Goal: Communication & Community: Answer question/provide support

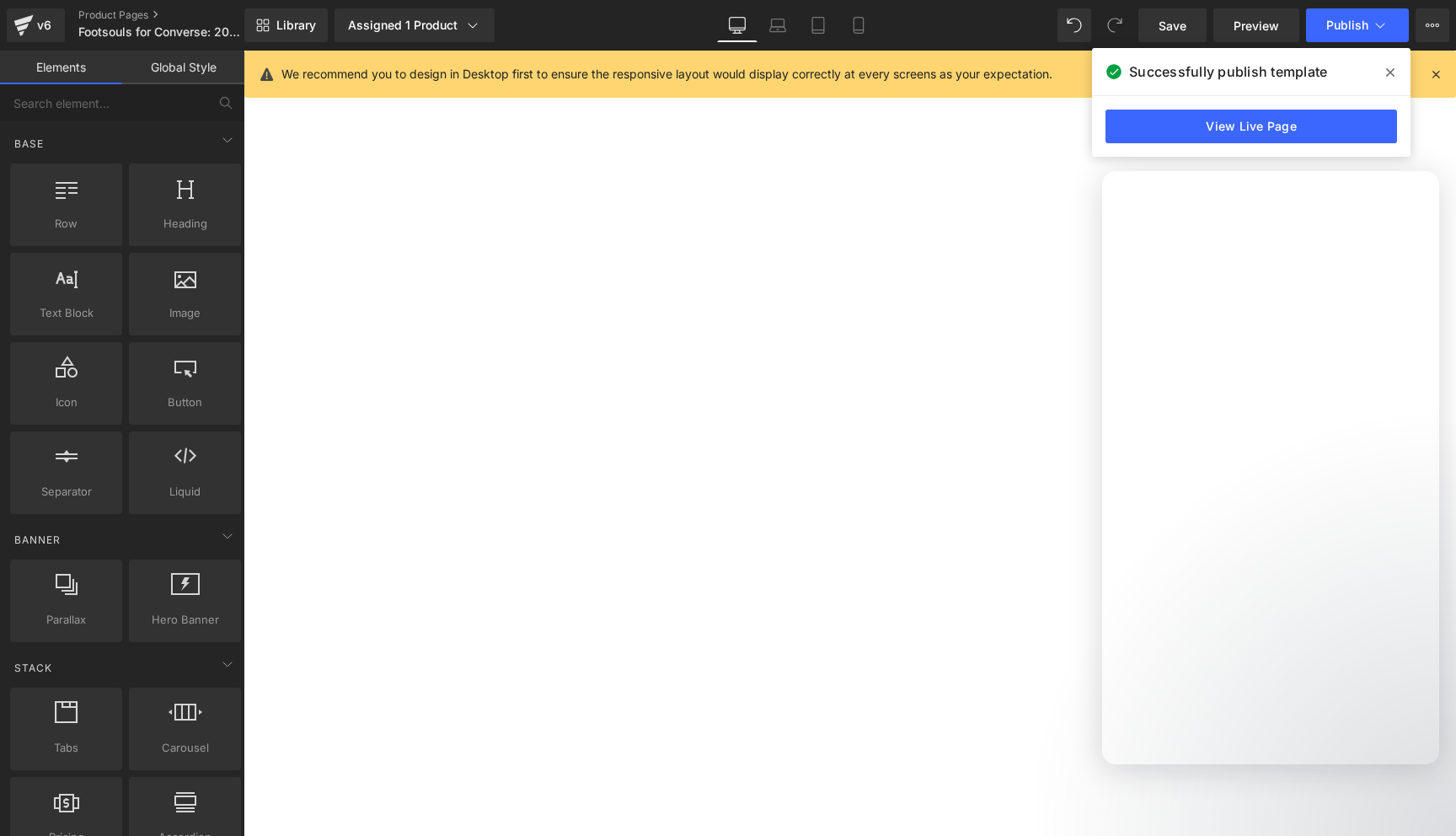
select select "3.5 Mens | 5.5 Womens"
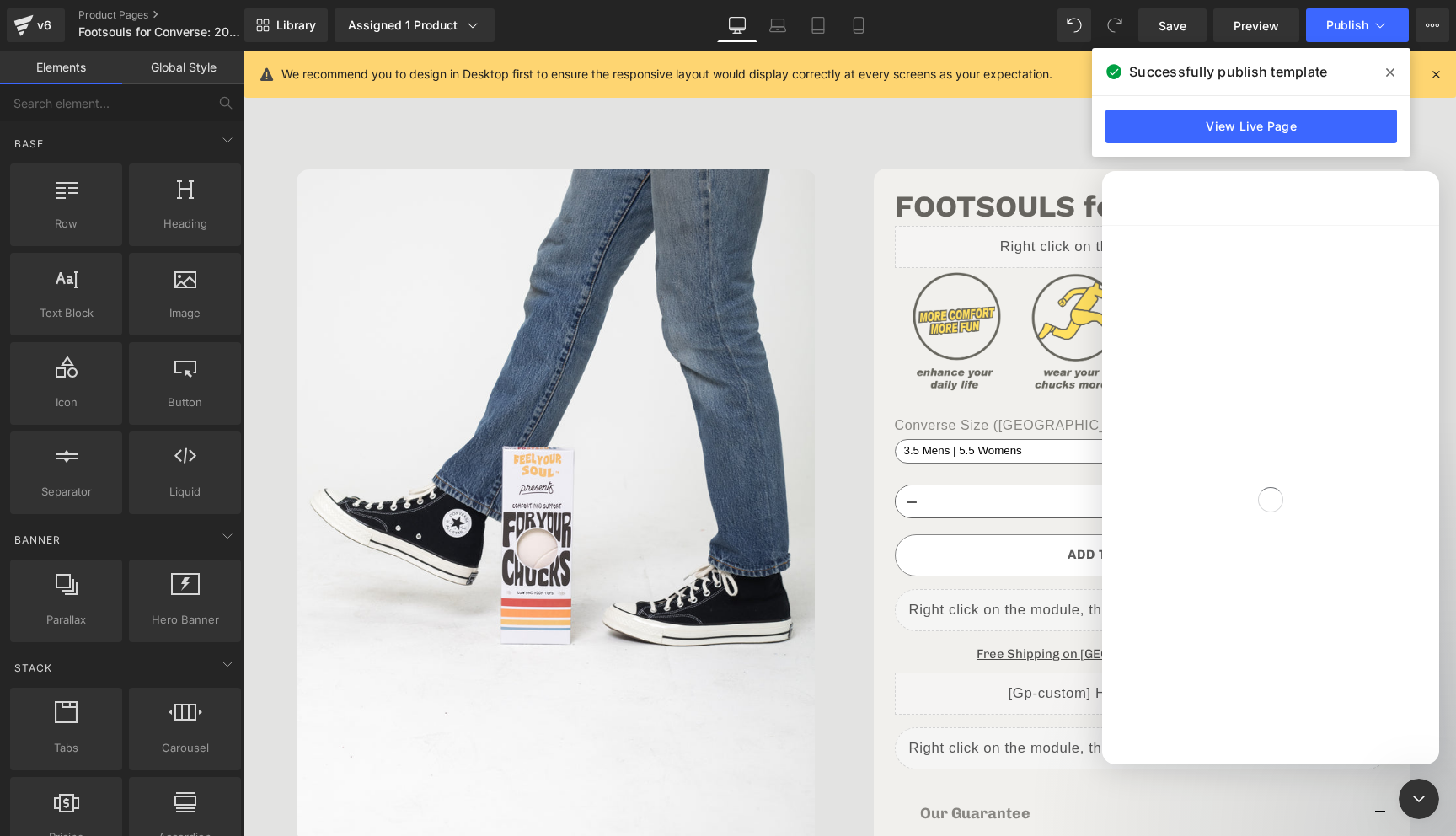
scroll to position [3, 0]
click at [1391, 74] on icon at bounding box center [1391, 72] width 9 height 9
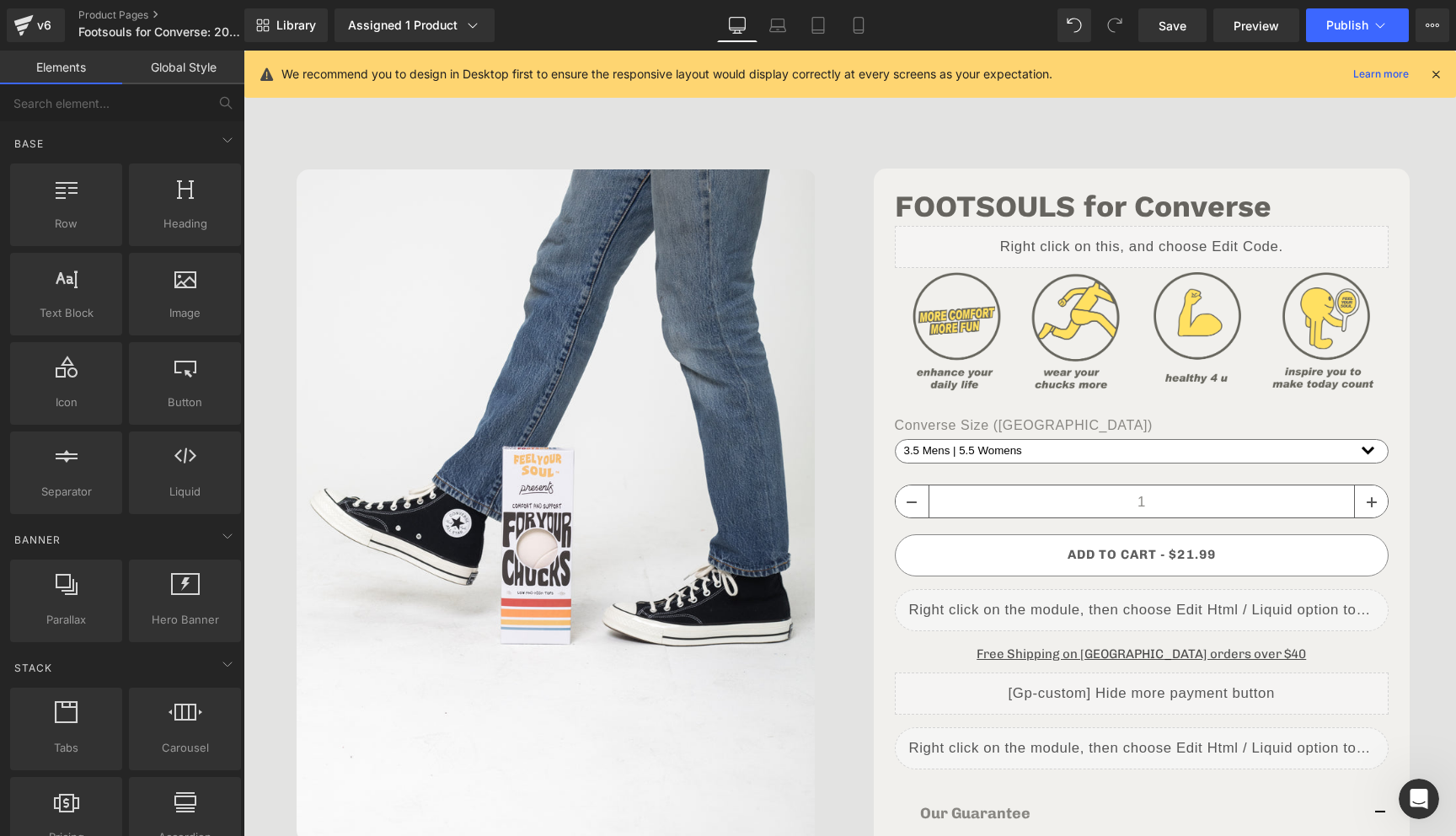
click at [1426, 802] on icon "Open Intercom Messenger" at bounding box center [1420, 799] width 28 height 28
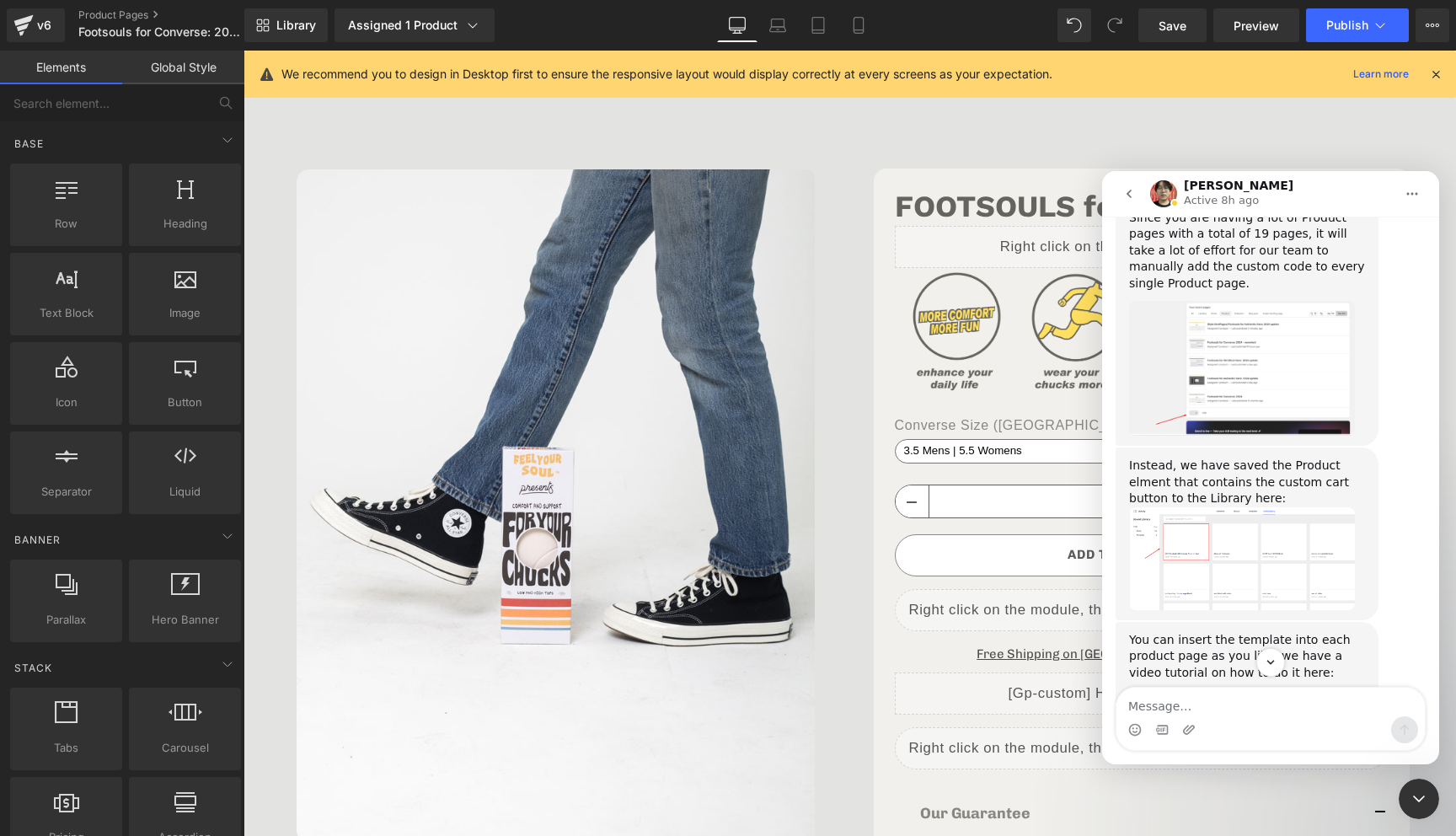
scroll to position [0, 0]
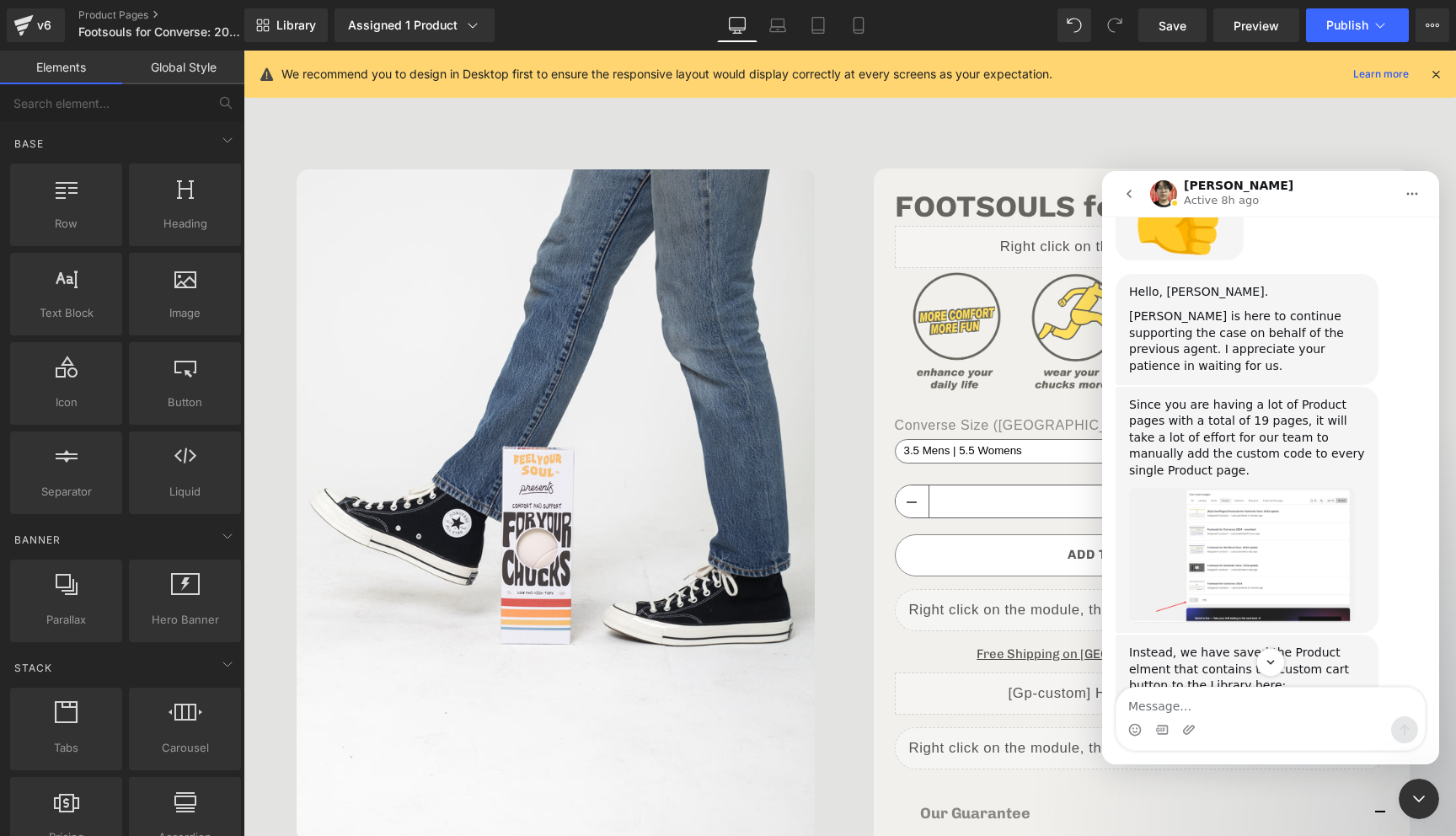
click at [278, 27] on div at bounding box center [728, 393] width 1456 height 785
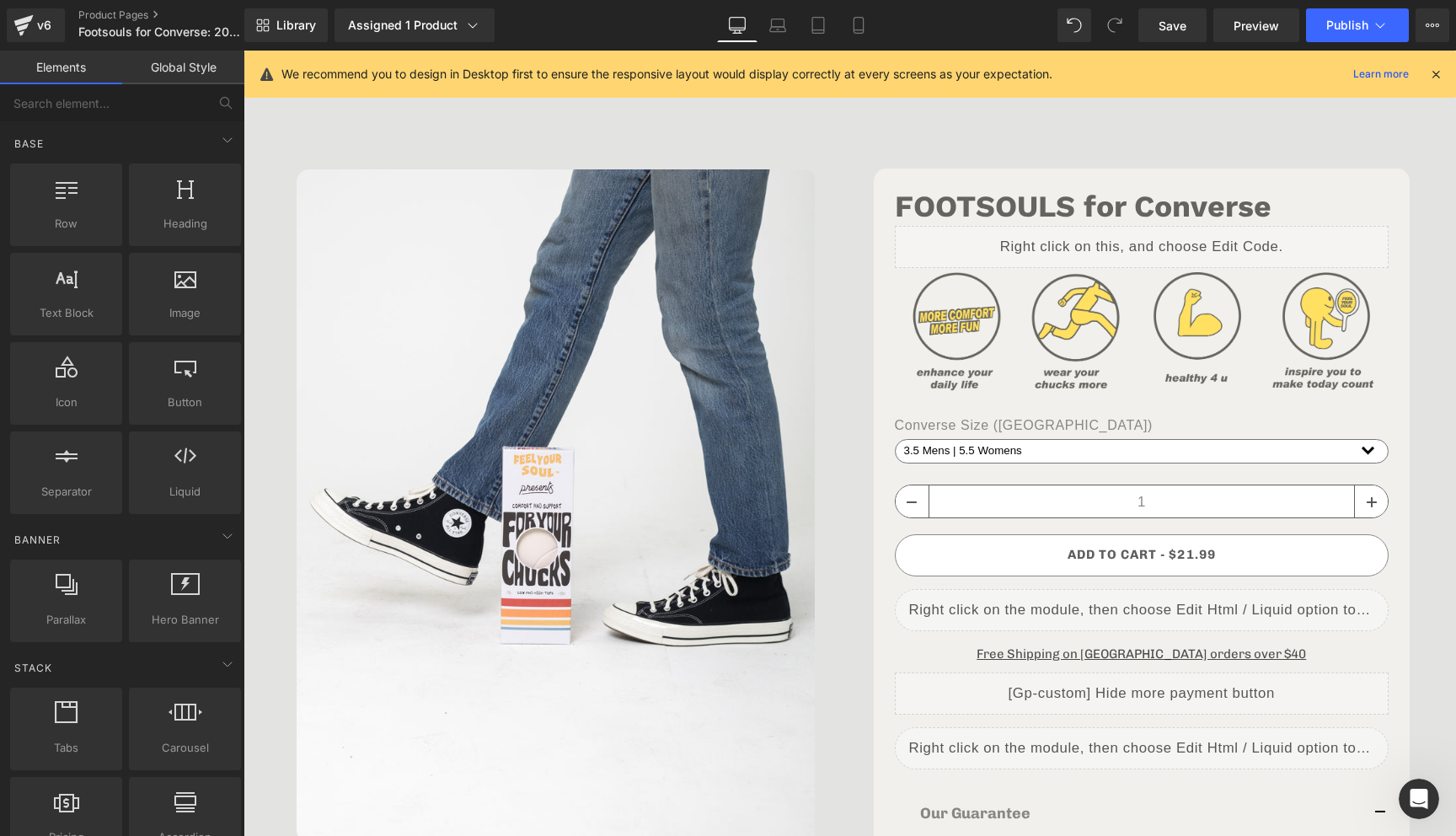
click at [278, 27] on span "Library" at bounding box center [296, 26] width 40 height 15
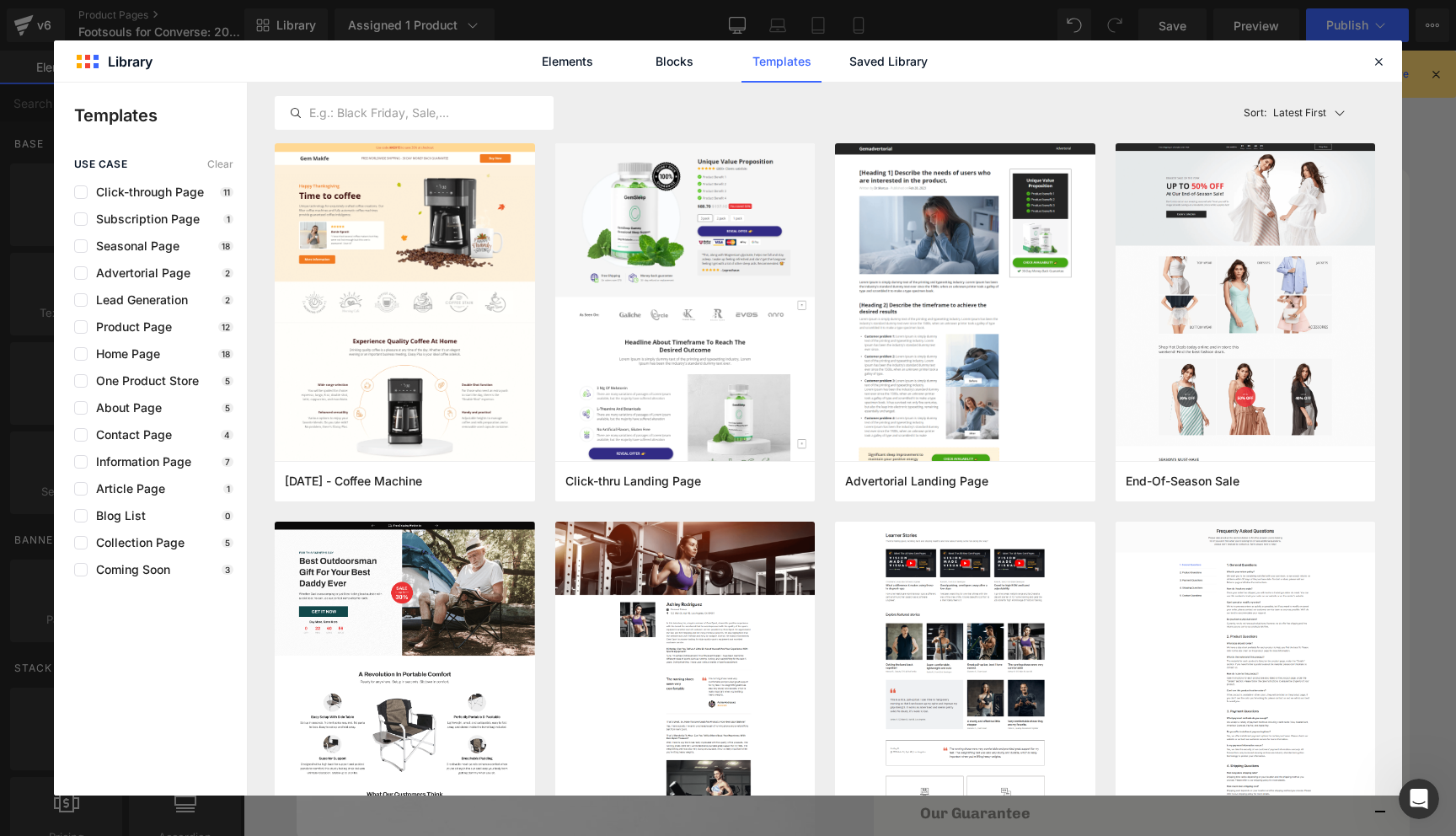
scroll to position [0, 548]
click at [0, 0] on div "Elements Blocks Templates Saved Library" at bounding box center [0, 0] width 0 height 0
click at [741, 64] on link "Elements" at bounding box center [781, 61] width 80 height 42
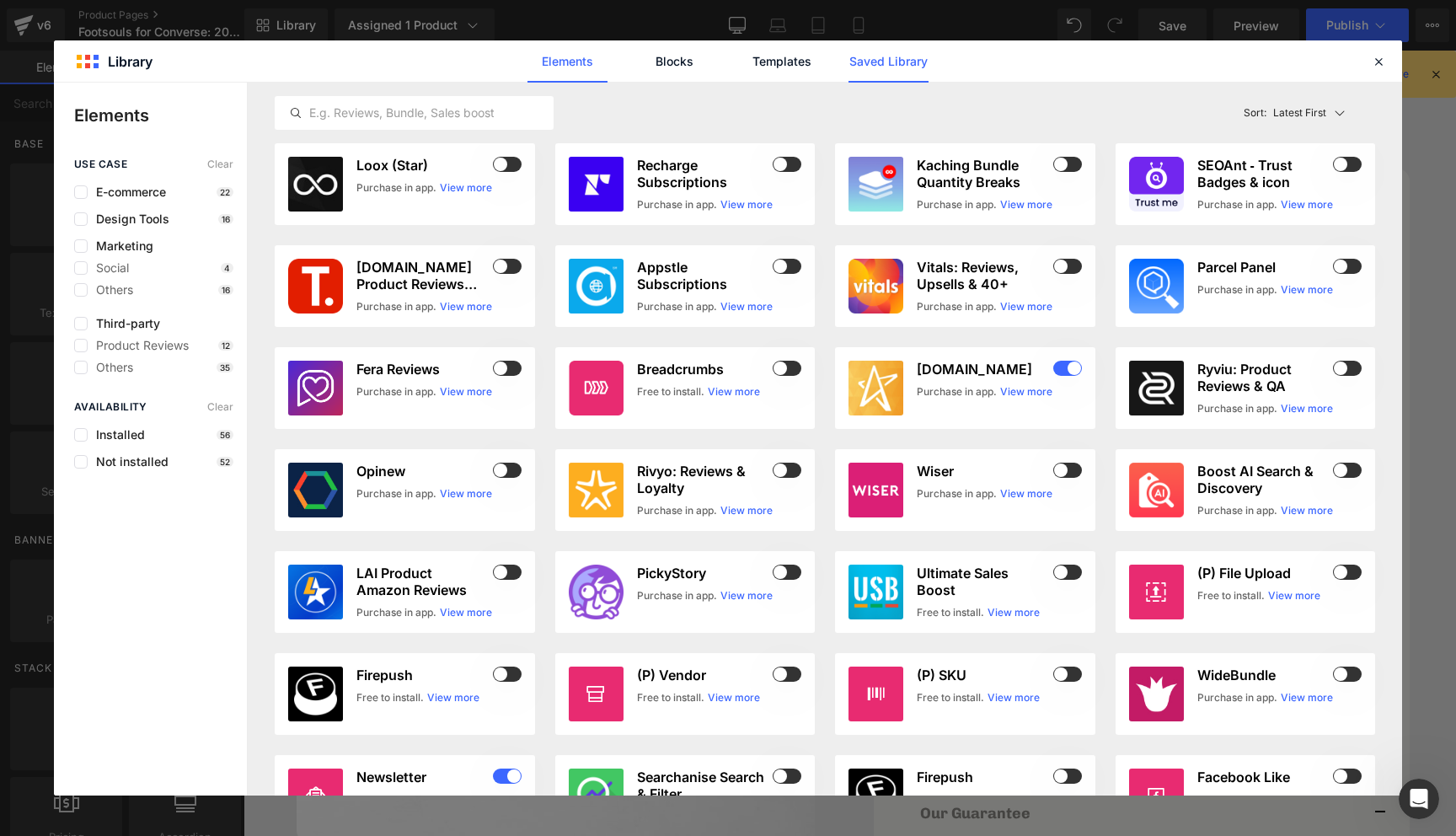
click at [0, 0] on link "Saved Library" at bounding box center [0, 0] width 0 height 0
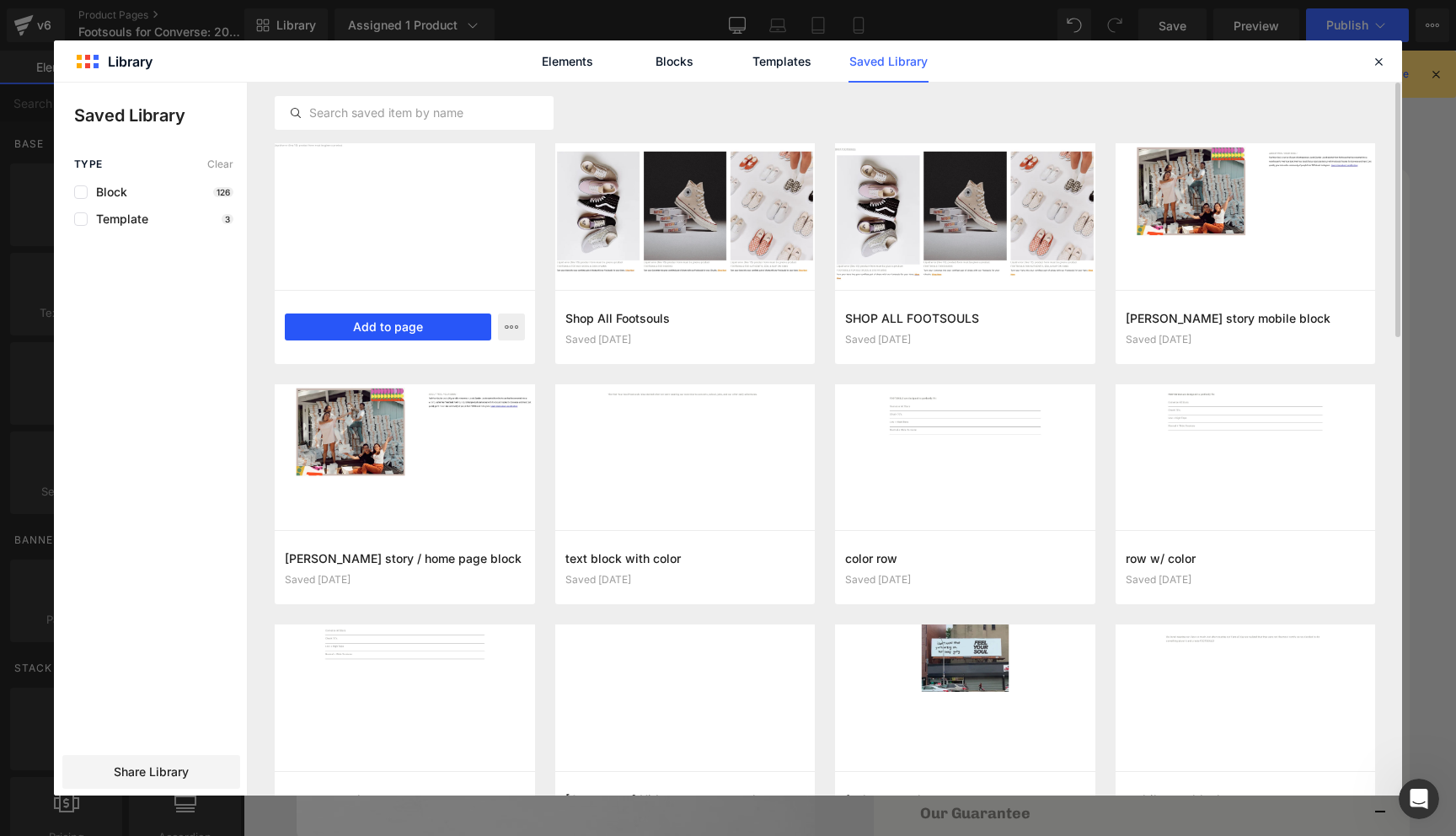
click at [451, 324] on button "Add to page" at bounding box center [388, 326] width 207 height 27
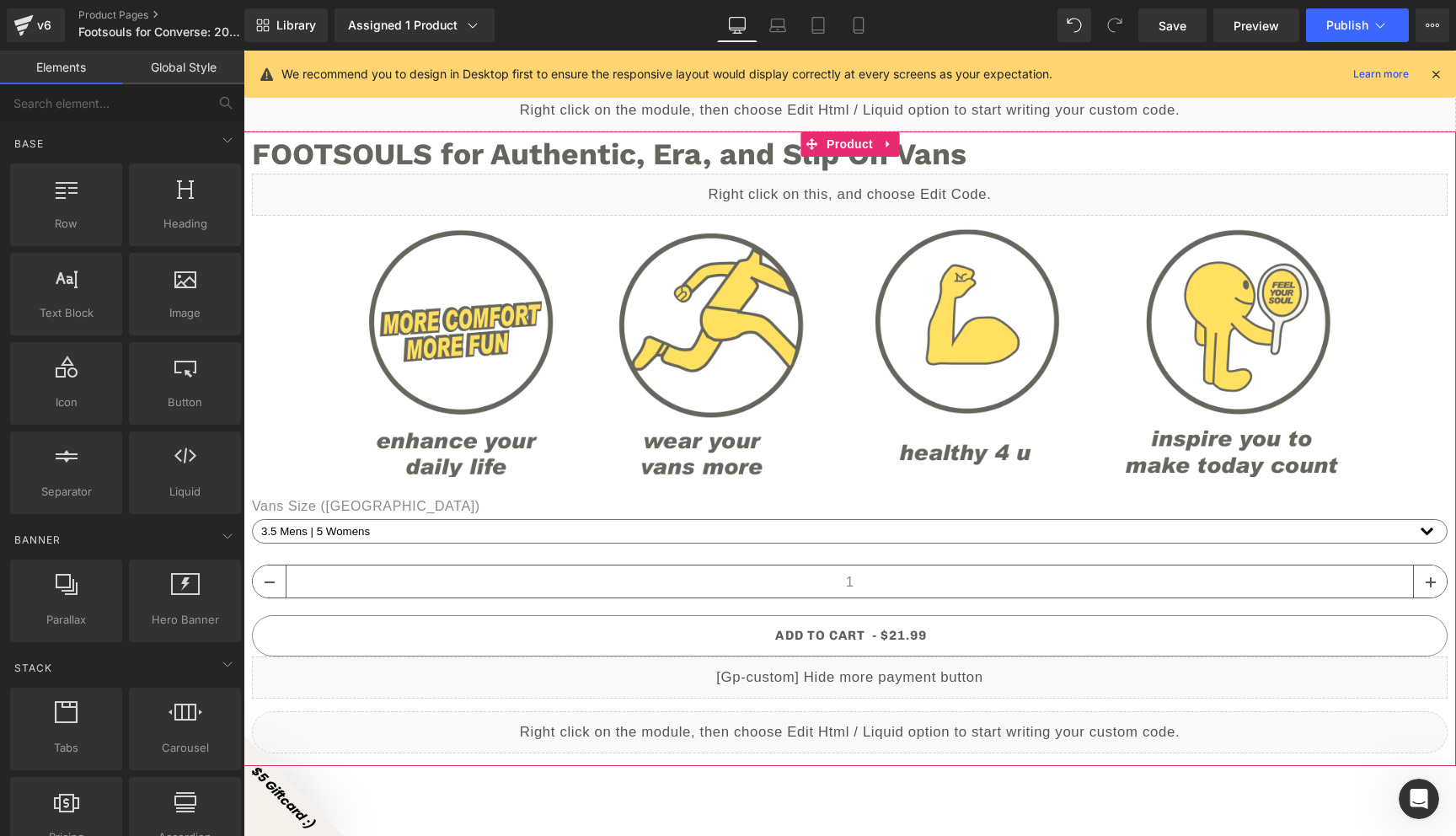
scroll to position [0, 0]
click at [865, 133] on span "Product" at bounding box center [850, 145] width 55 height 25
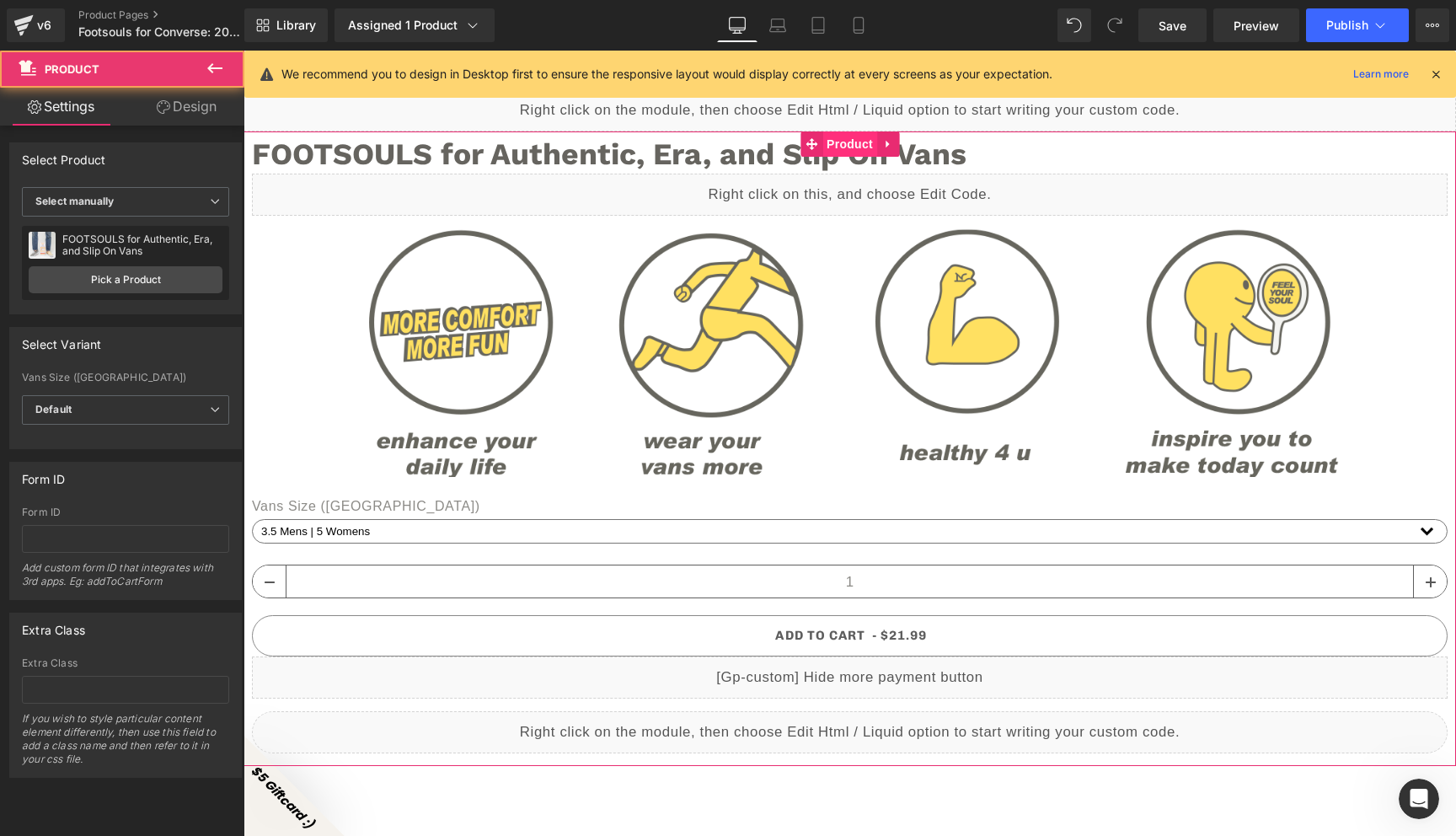
scroll to position [0, 548]
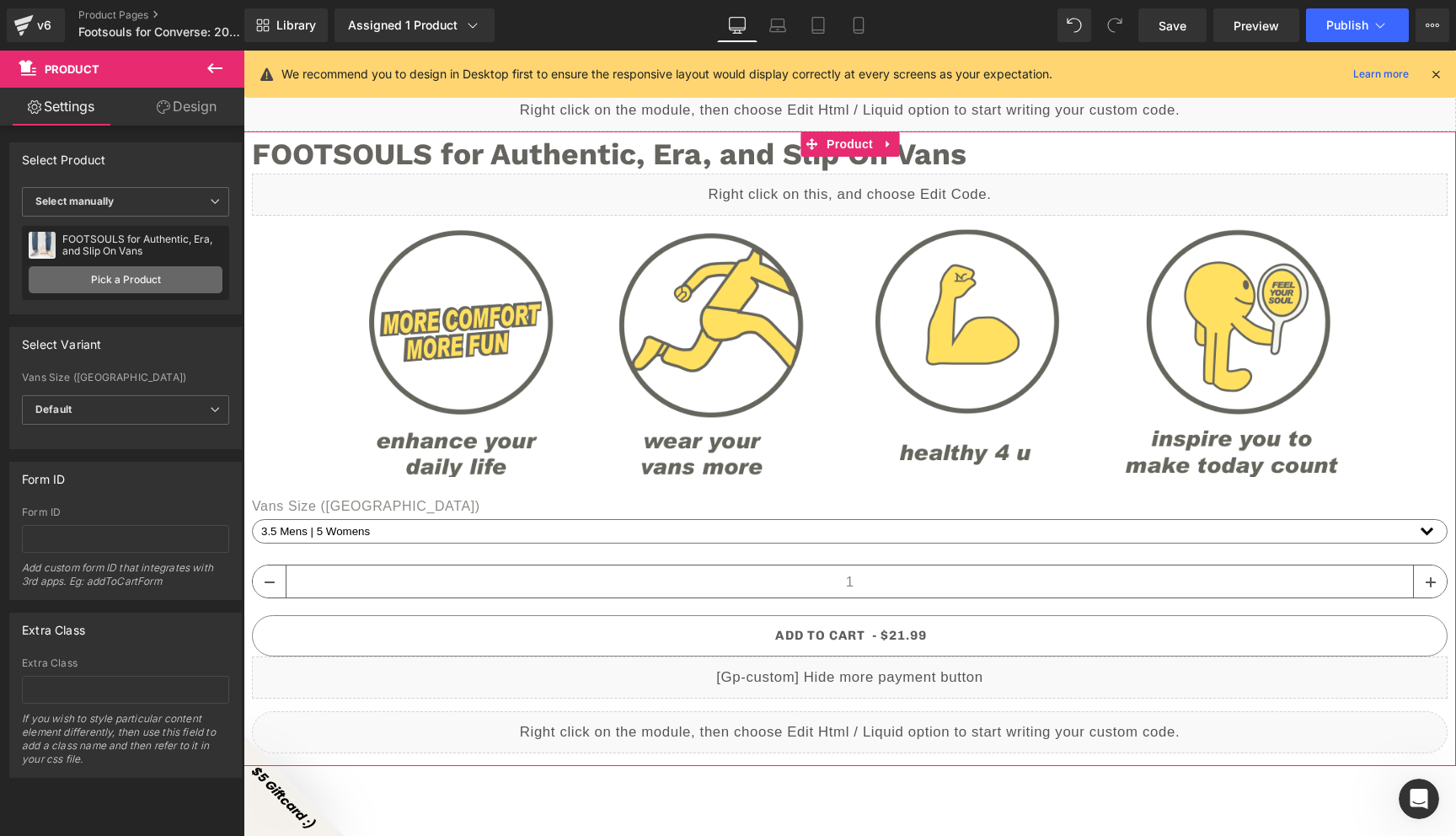
click at [158, 266] on link "Pick a Product" at bounding box center [125, 279] width 194 height 27
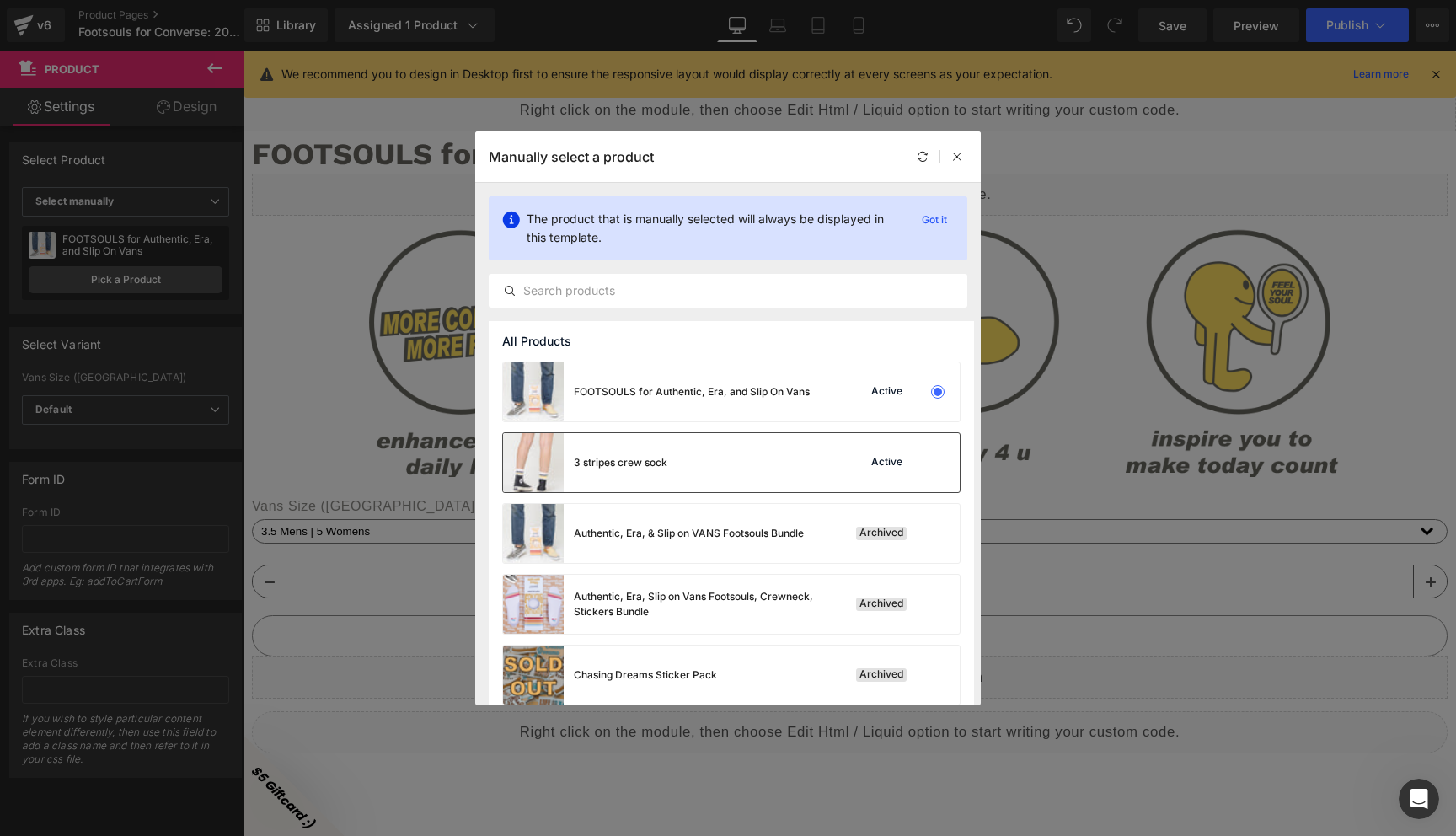
click at [707, 475] on div "3 stripes crew sock Active" at bounding box center [731, 462] width 457 height 59
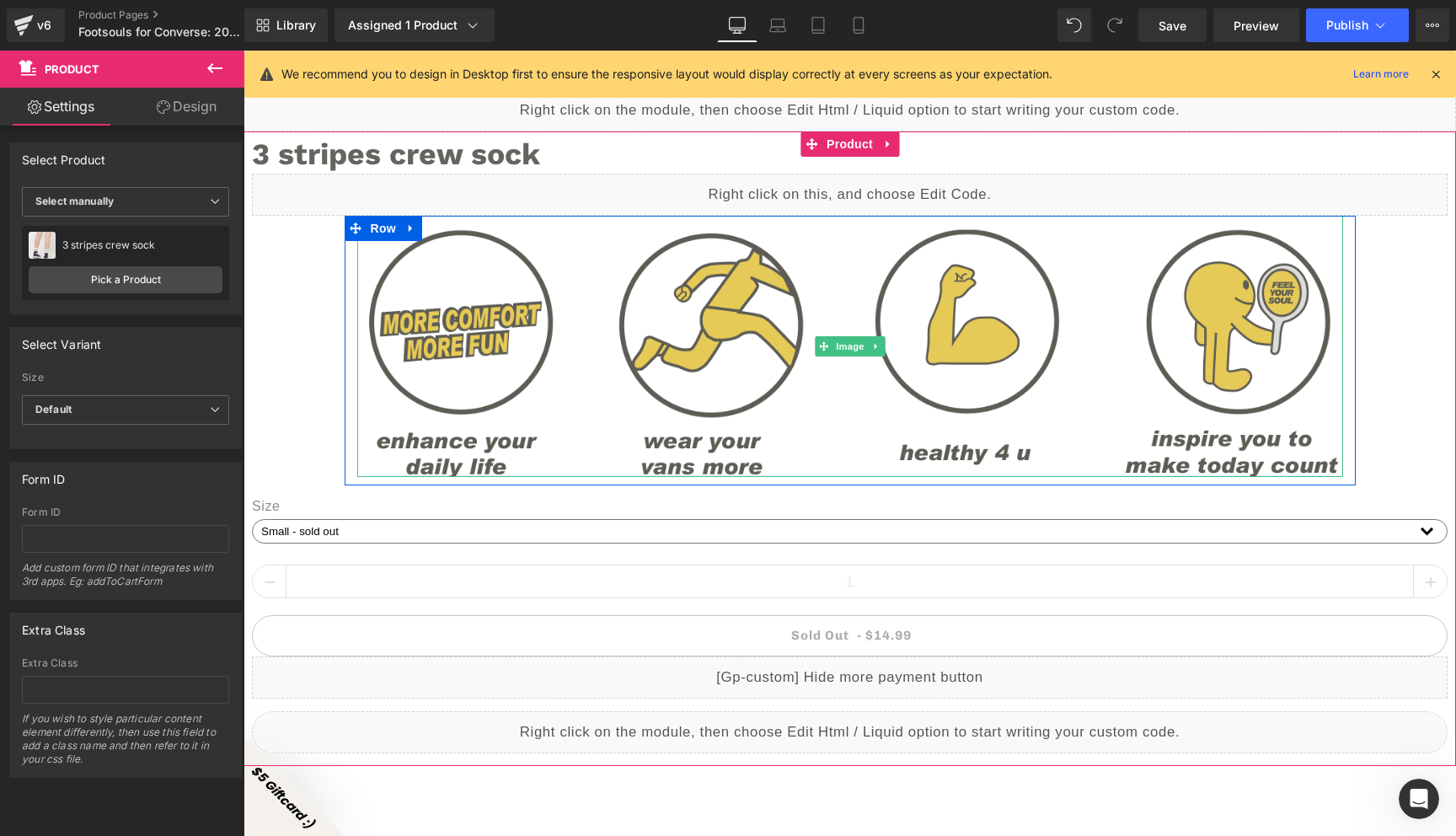
scroll to position [0, 548]
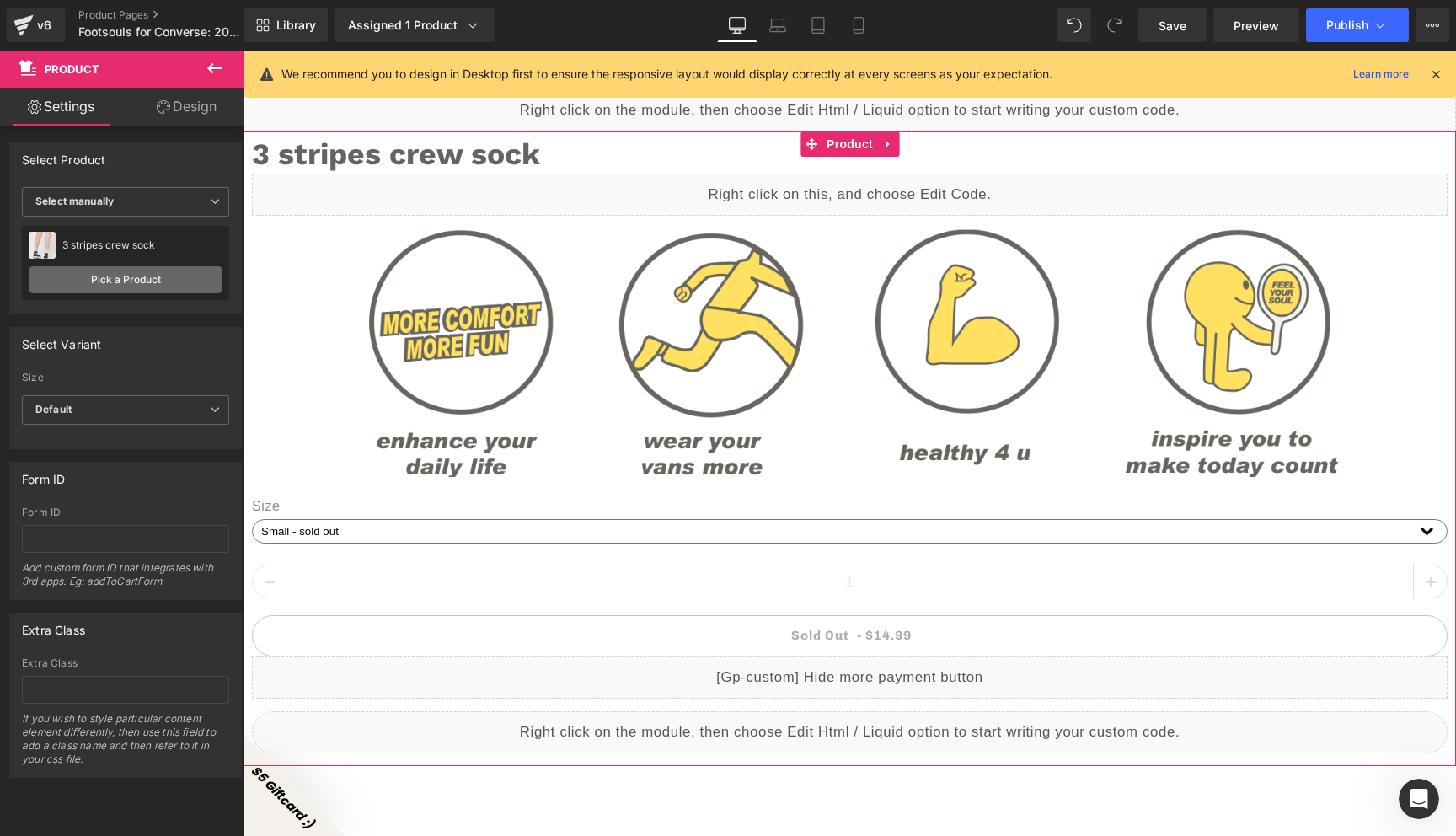
click at [162, 276] on link "Pick a Product" at bounding box center [125, 279] width 194 height 27
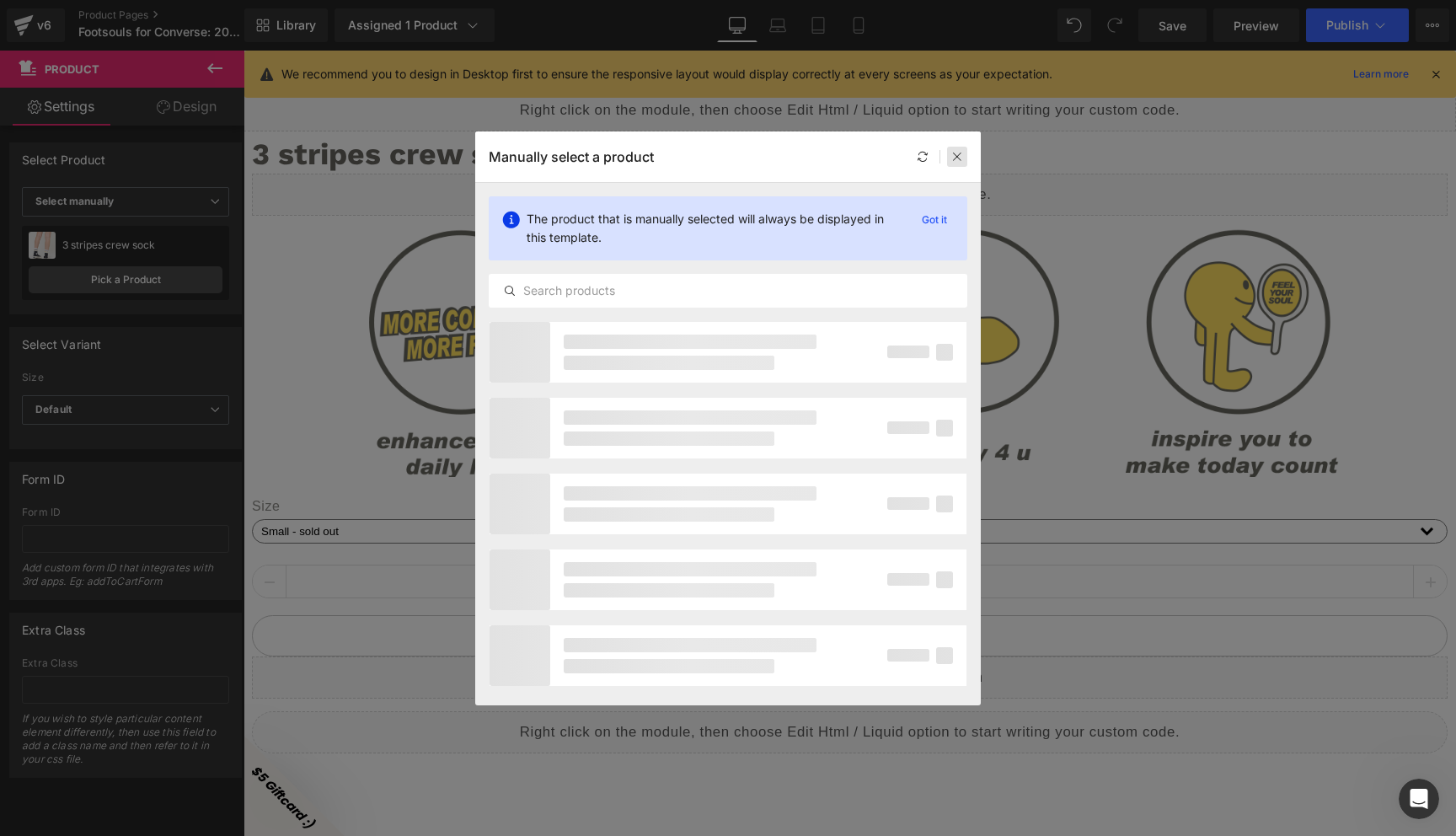
click at [953, 152] on icon at bounding box center [957, 157] width 12 height 12
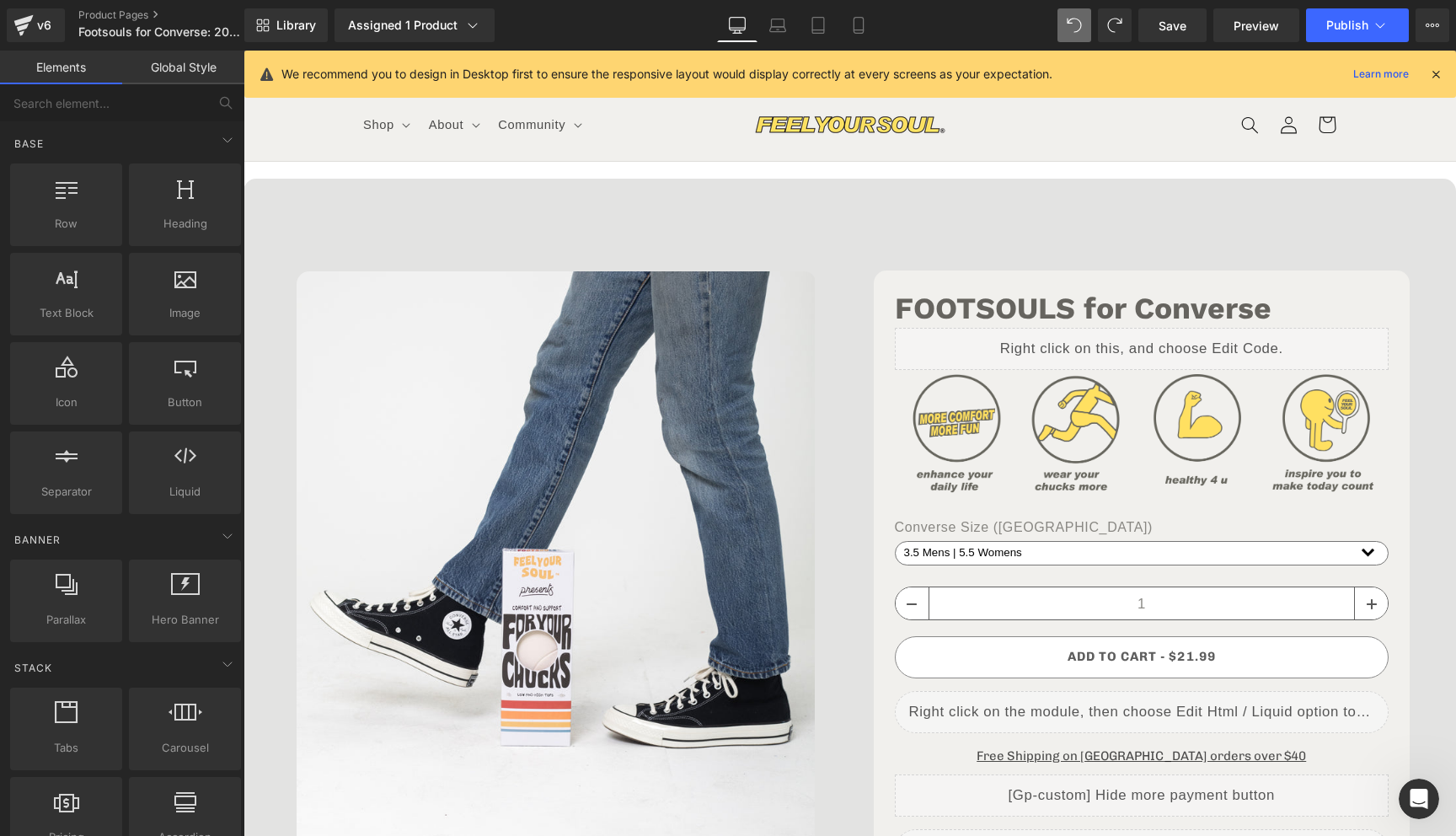
click at [1423, 795] on icon "Open Intercom Messenger" at bounding box center [1420, 799] width 28 height 28
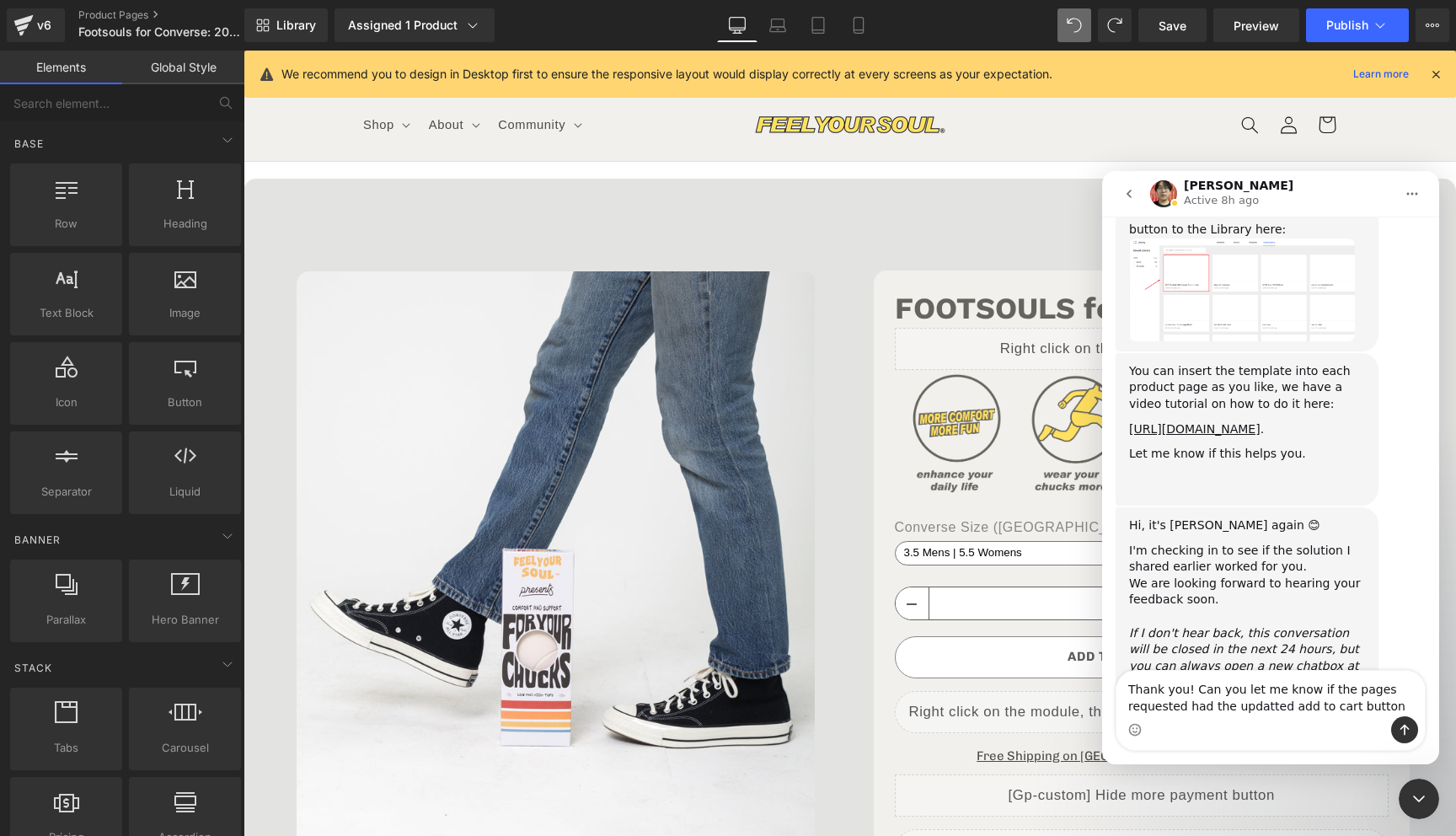
scroll to position [0, 0]
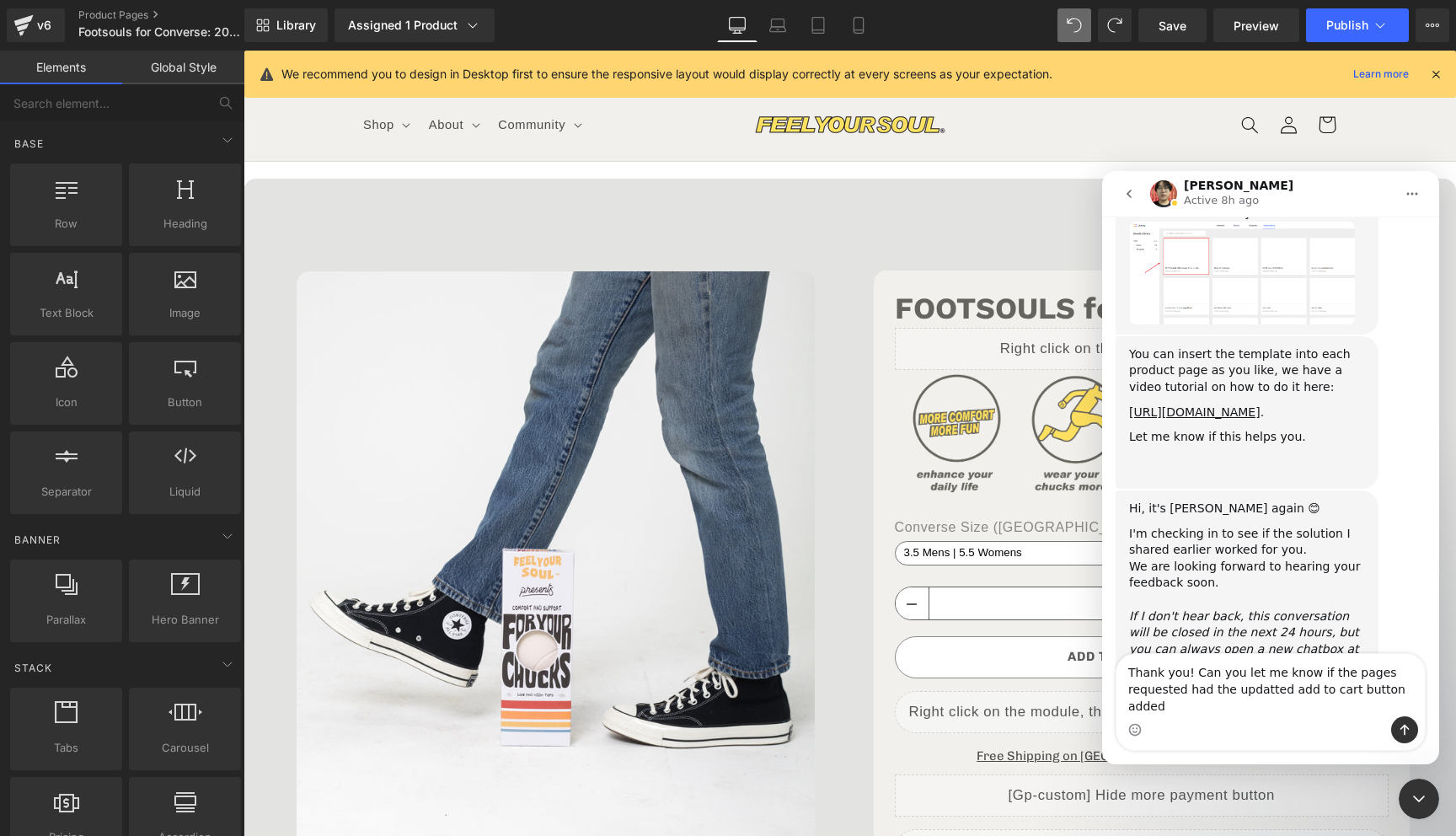
type textarea "Thank you! Can you let me know if the pages requested had the updatted add to c…"
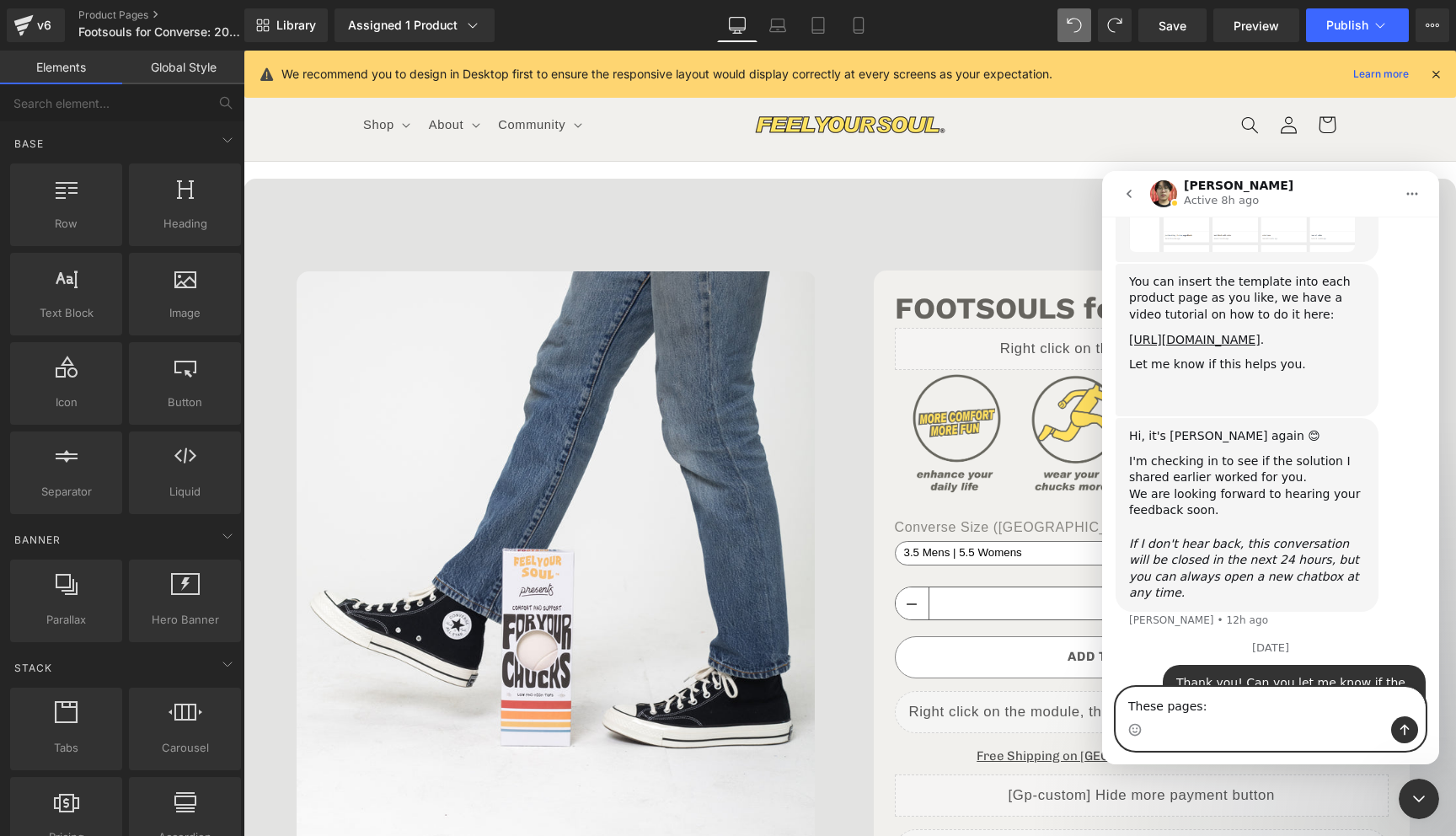
paste textarea "[URL][DOMAIN_NAME]"
type textarea "These pages: [URL][DOMAIN_NAME]"
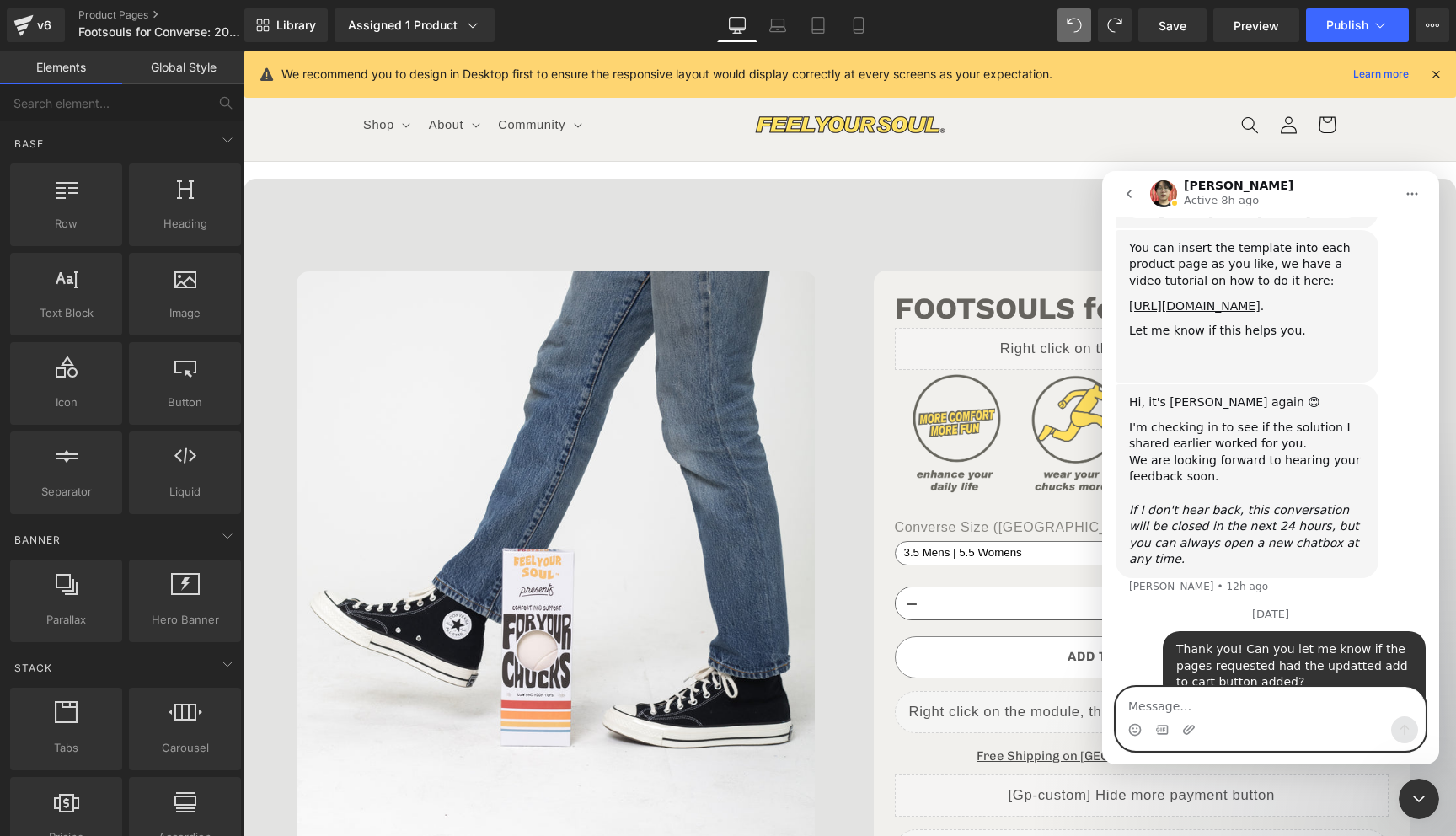
scroll to position [7715, 0]
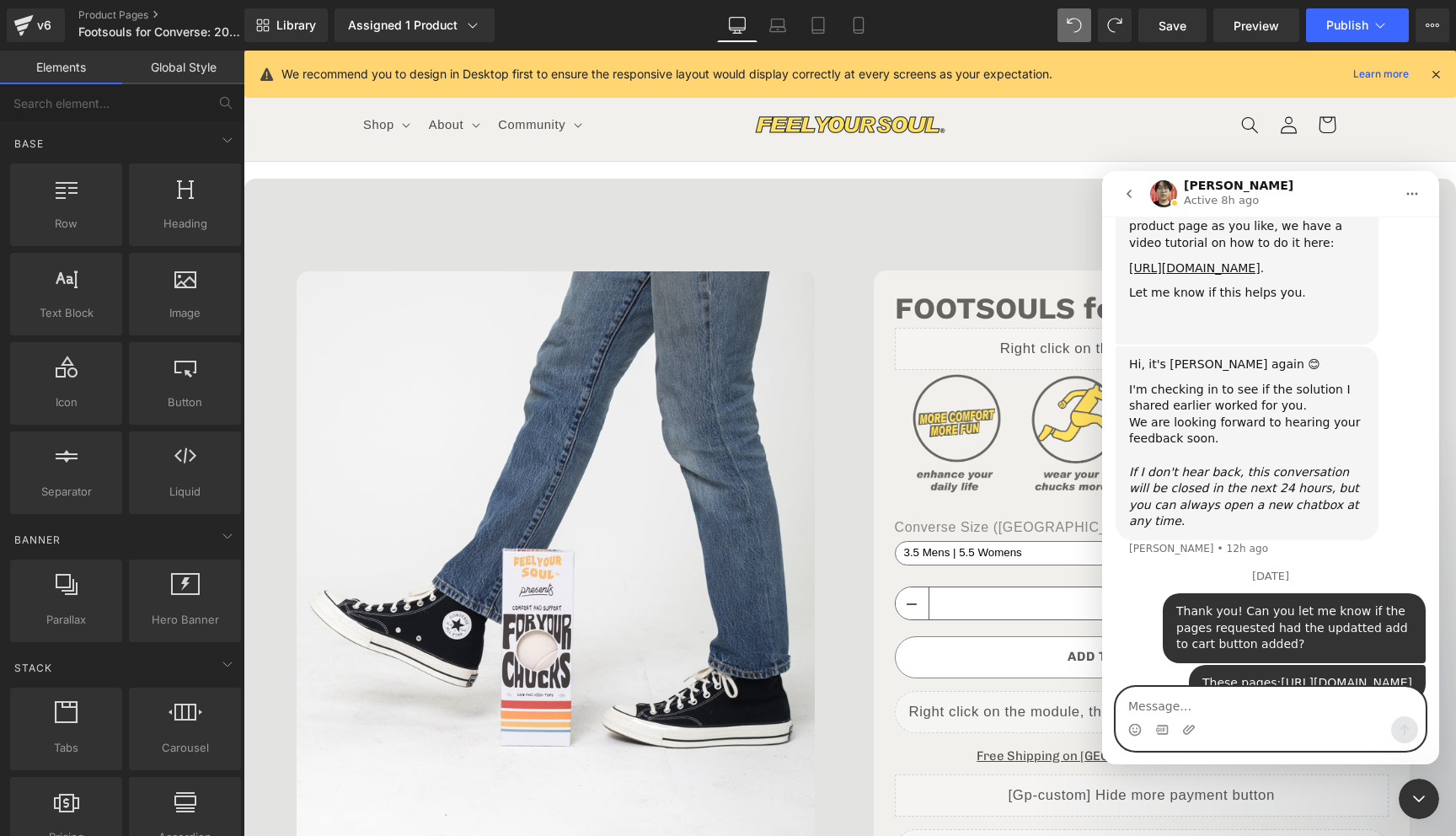
paste textarea "[URL][DOMAIN_NAME]"
type textarea "[URL][DOMAIN_NAME]"
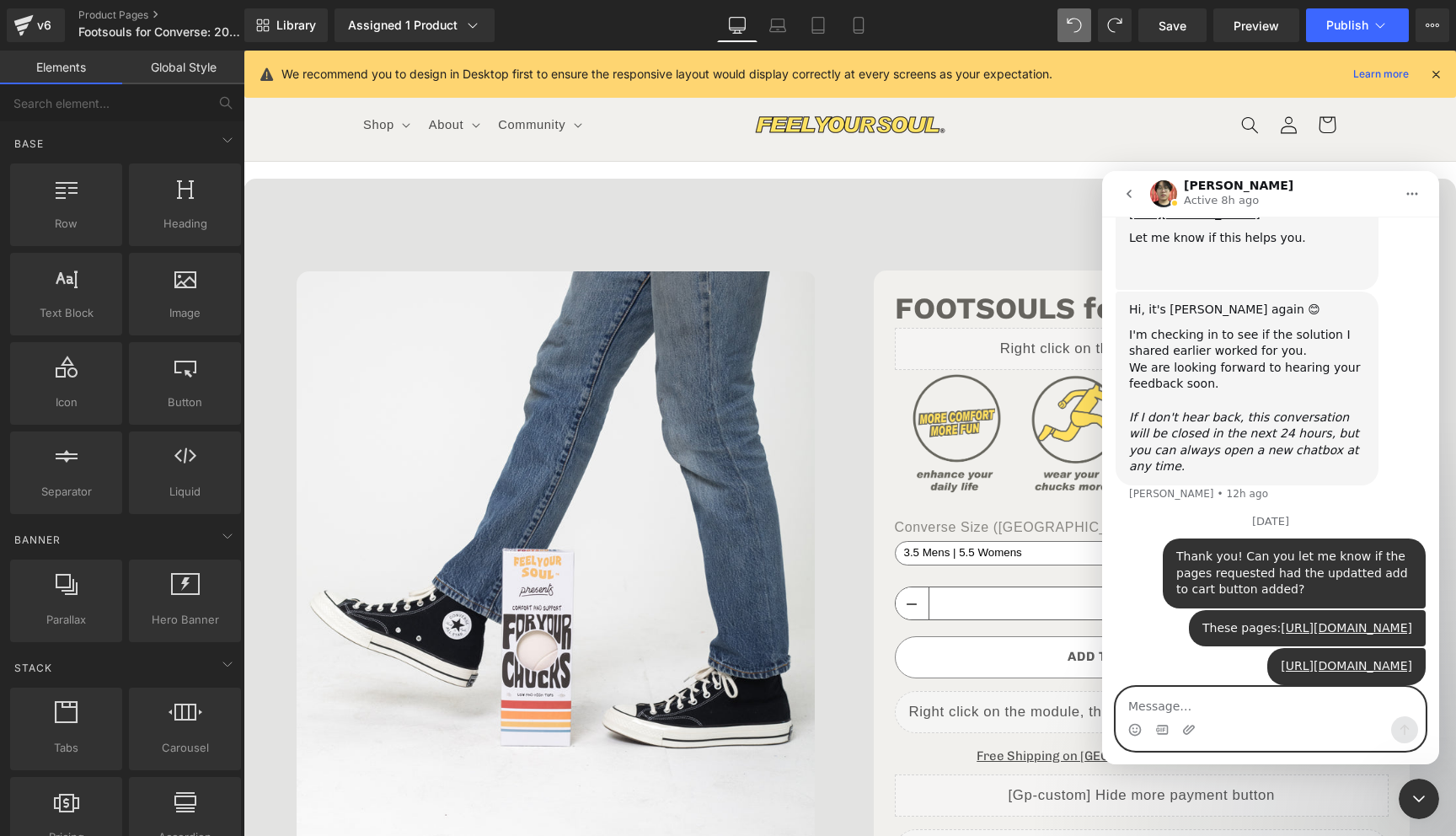
scroll to position [0, 6]
paste textarea "[URL][DOMAIN_NAME]"
type textarea "[URL][DOMAIN_NAME]"
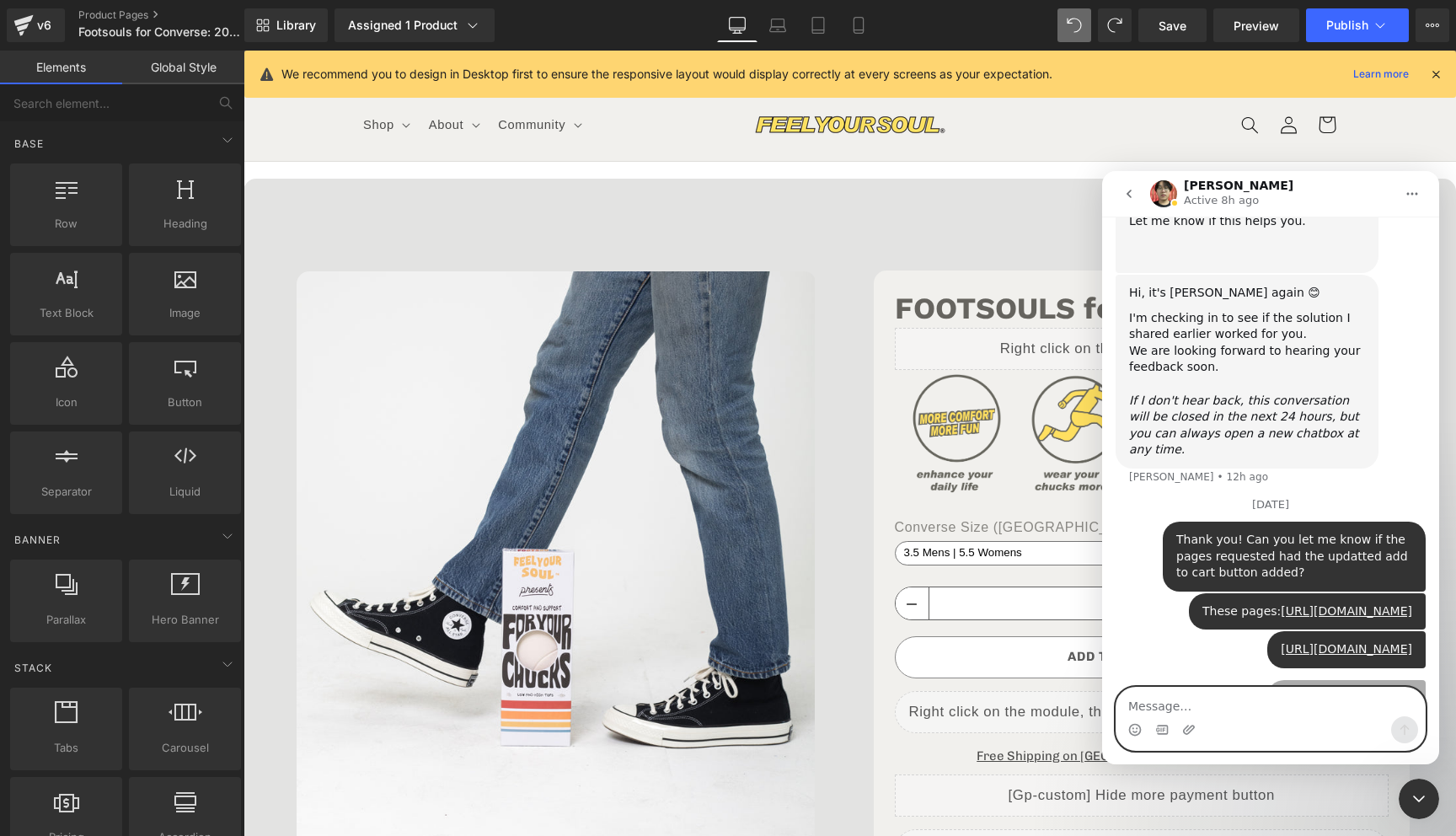
scroll to position [7825, 0]
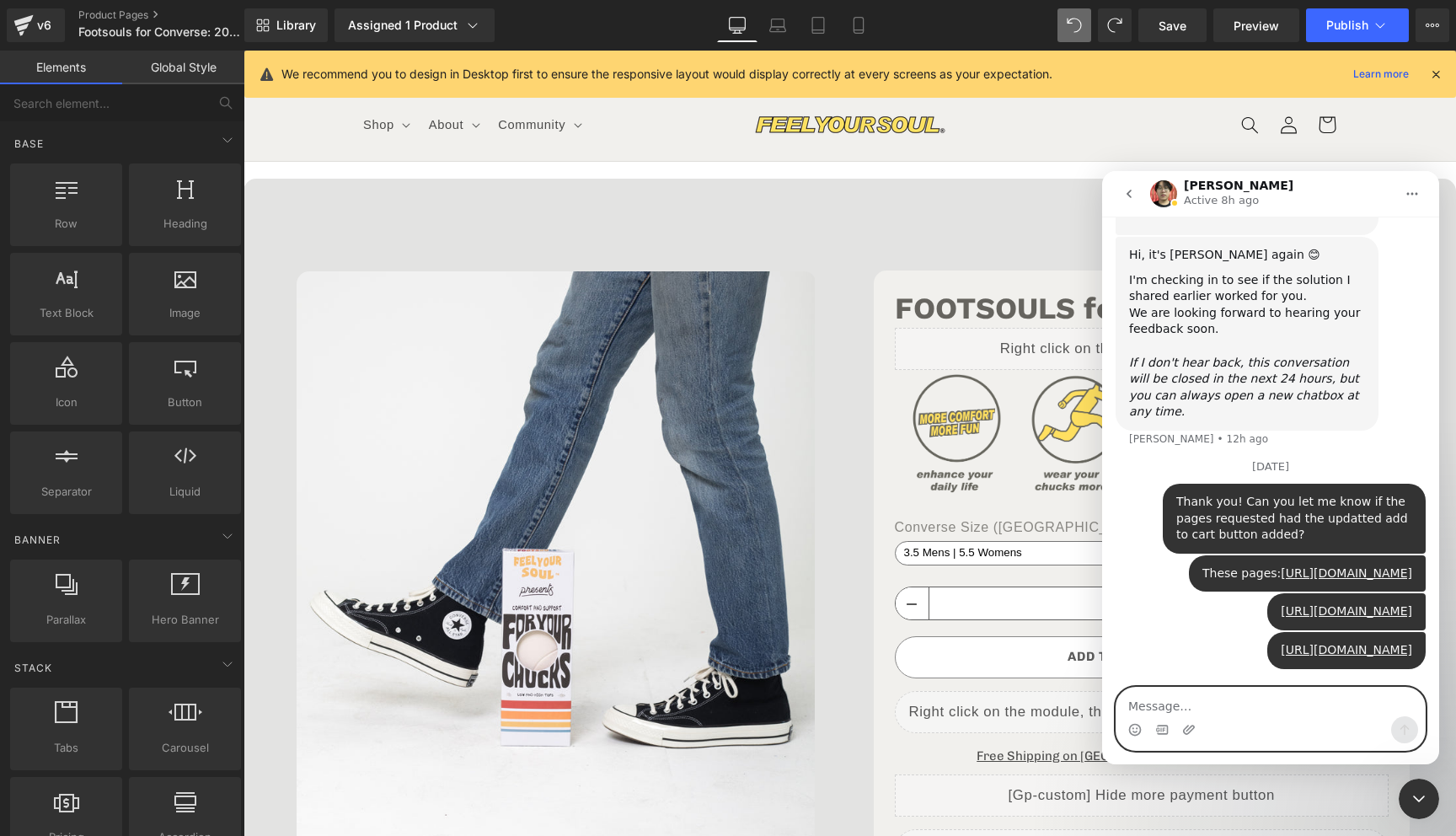
type textarea "I"
